Goal: Task Accomplishment & Management: Complete application form

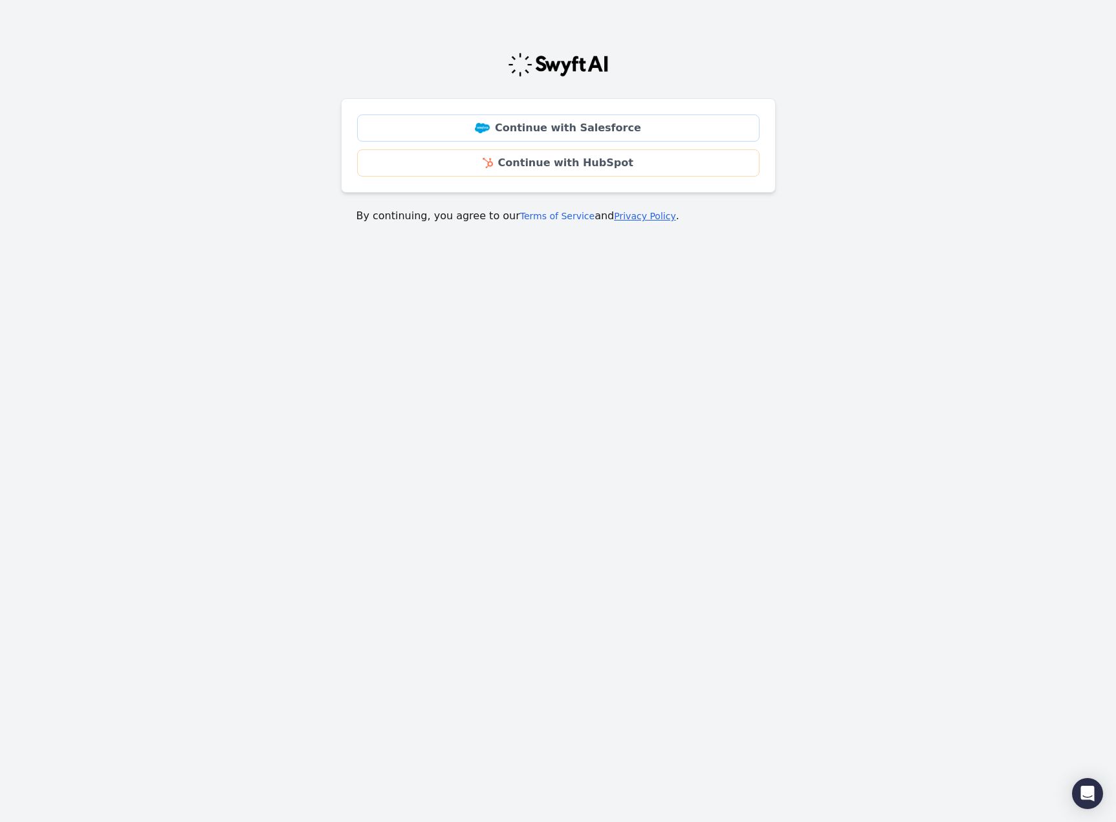
click at [623, 215] on link "Privacy Policy" at bounding box center [644, 216] width 61 height 10
click at [615, 217] on link "Privacy Policy" at bounding box center [644, 216] width 61 height 10
click at [732, 343] on html "Continue with Salesforce Continue with HubSpot By continuing, you agree to our …" at bounding box center [558, 171] width 1116 height 343
